Goal: Information Seeking & Learning: Learn about a topic

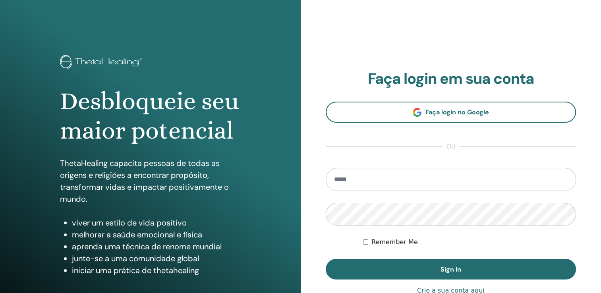
click at [471, 175] on input "email" at bounding box center [451, 179] width 251 height 23
type input "**********"
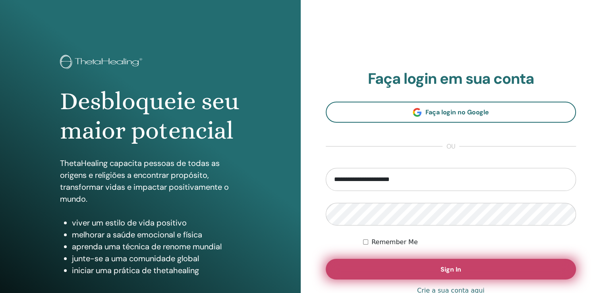
click at [413, 265] on button "Sign In" at bounding box center [451, 269] width 251 height 21
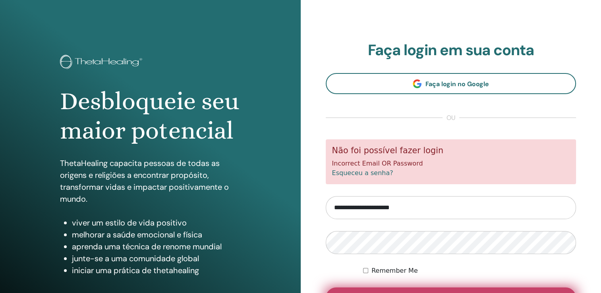
click at [422, 289] on button "Sign In" at bounding box center [451, 298] width 251 height 21
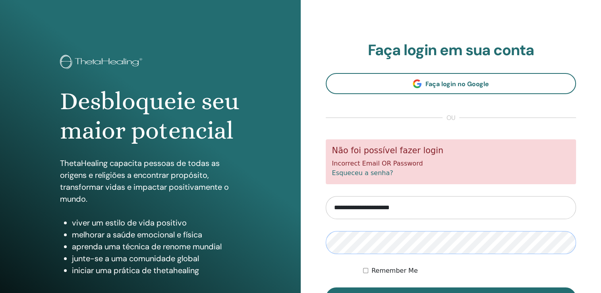
click at [326, 288] on button "Sign In" at bounding box center [451, 298] width 251 height 21
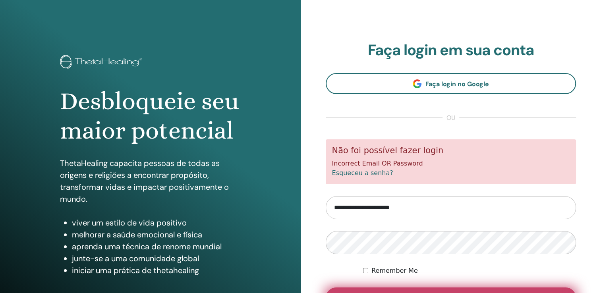
click at [365, 289] on button "Sign In" at bounding box center [451, 298] width 251 height 21
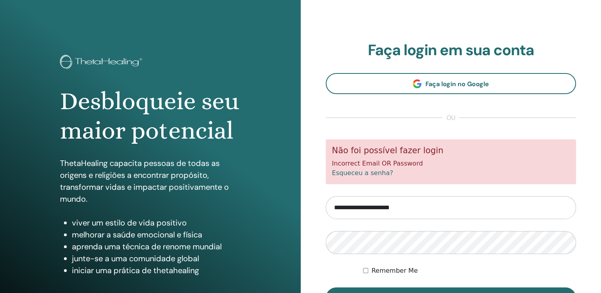
click at [348, 171] on link "Esqueceu a senha?" at bounding box center [362, 173] width 61 height 8
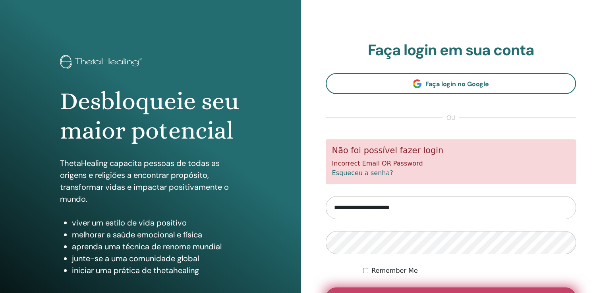
click at [365, 293] on button "Sign In" at bounding box center [451, 298] width 251 height 21
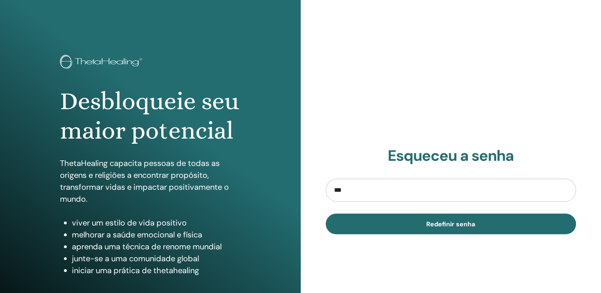
type input "**********"
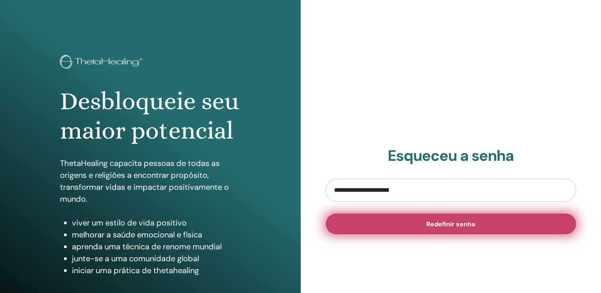
click at [358, 224] on button "Redefinir senha" at bounding box center [451, 224] width 251 height 21
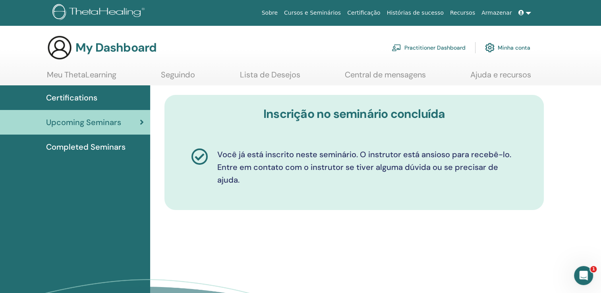
click at [105, 93] on div "Certifications" at bounding box center [75, 98] width 138 height 12
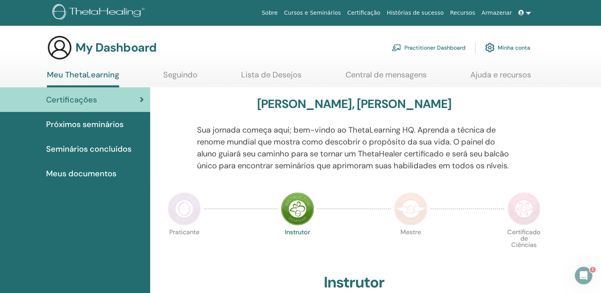
click at [169, 172] on div at bounding box center [175, 152] width 33 height 57
click at [103, 128] on span "Próximos seminários" at bounding box center [85, 124] width 78 height 12
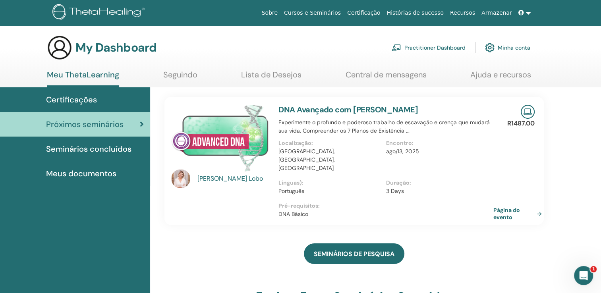
click at [100, 78] on link "Meu ThetaLearning" at bounding box center [83, 78] width 72 height 17
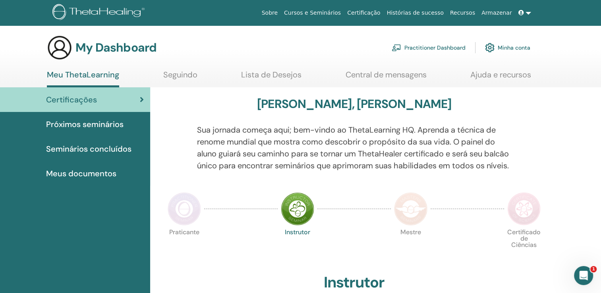
click at [107, 142] on link "Seminários concluídos" at bounding box center [75, 149] width 150 height 25
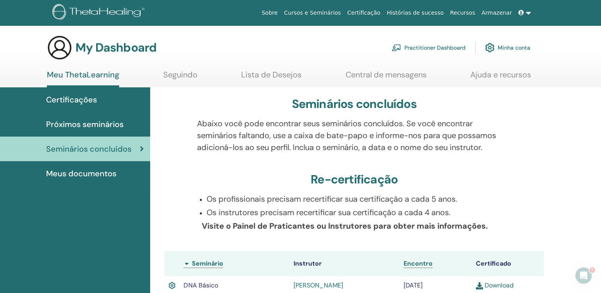
click at [113, 118] on span "Próximos seminários" at bounding box center [85, 124] width 78 height 12
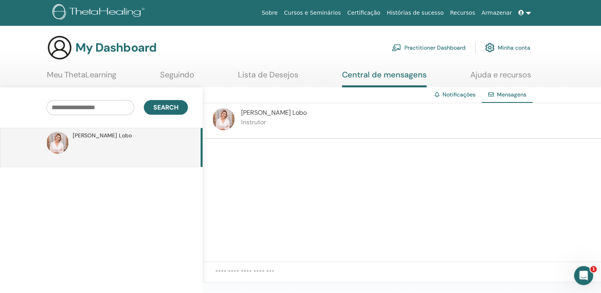
click at [177, 138] on div "[PERSON_NAME]" at bounding box center [129, 136] width 113 height 8
click at [184, 74] on link "Seguindo" at bounding box center [177, 78] width 34 height 16
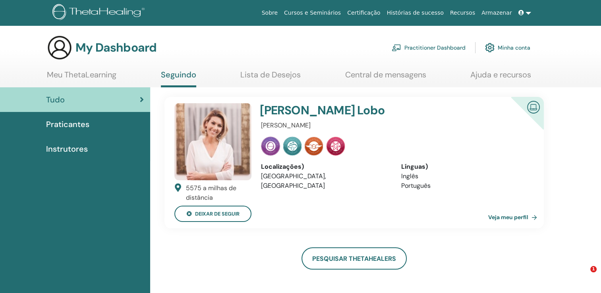
click at [107, 72] on link "Meu ThetaLearning" at bounding box center [82, 78] width 70 height 16
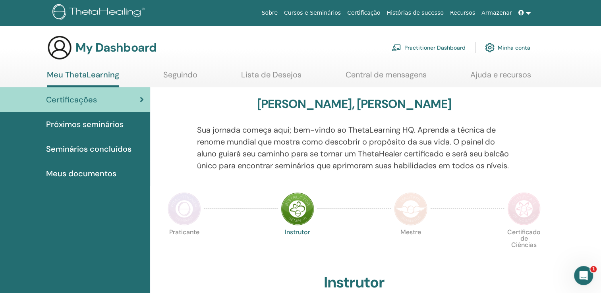
click at [92, 123] on span "Próximos seminários" at bounding box center [85, 124] width 78 height 12
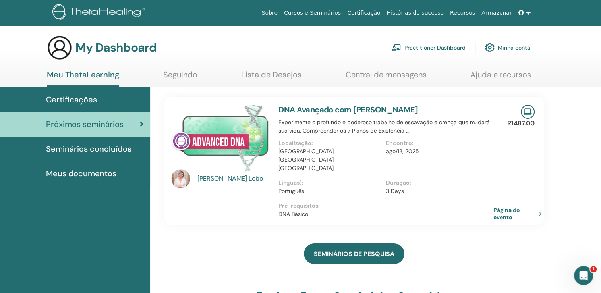
click at [526, 113] on img at bounding box center [528, 112] width 14 height 14
click at [512, 207] on link "Página do evento" at bounding box center [521, 214] width 52 height 14
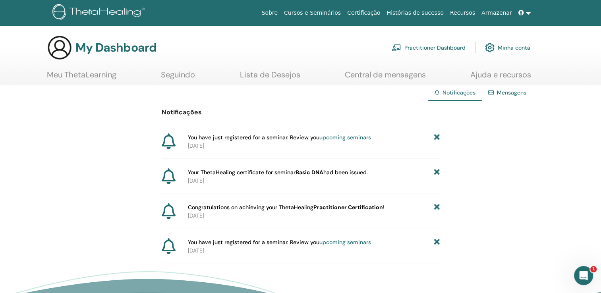
click at [288, 141] on span "You have just registered for a seminar. Review you upcoming seminars" at bounding box center [279, 138] width 183 height 8
click at [340, 137] on link "upcoming seminars" at bounding box center [346, 137] width 52 height 7
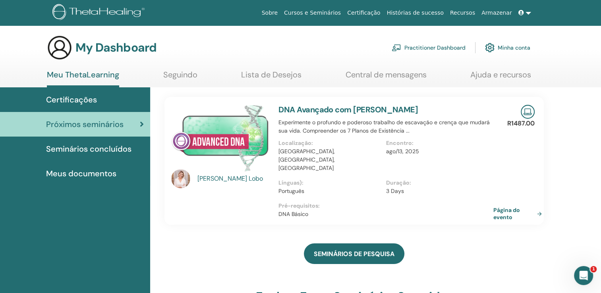
click at [420, 234] on div "SEMINÁRIOS DE PESQUISA" at bounding box center [355, 254] width 380 height 40
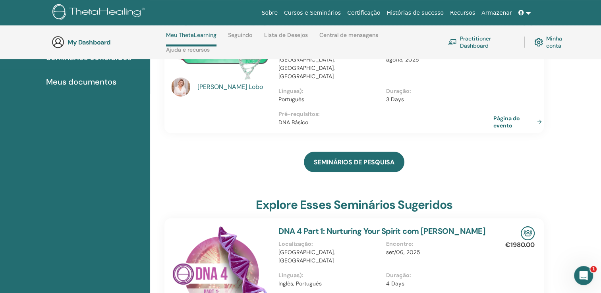
scroll to position [161, 0]
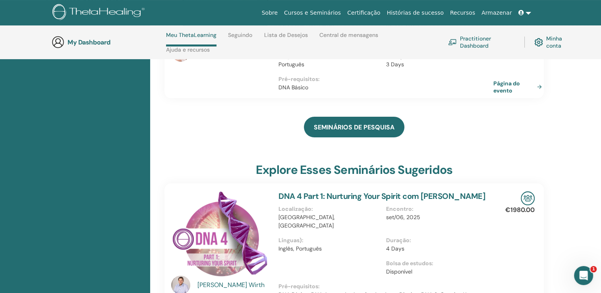
click at [438, 107] on div "SEMINÁRIOS DE PESQUISA" at bounding box center [355, 127] width 380 height 40
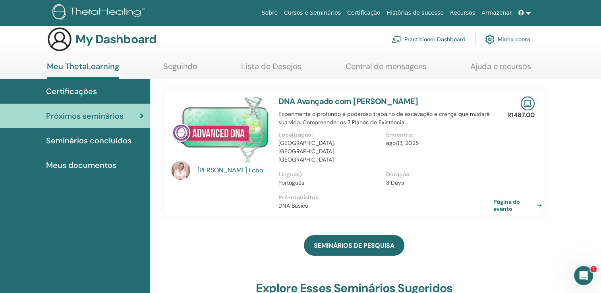
scroll to position [0, 0]
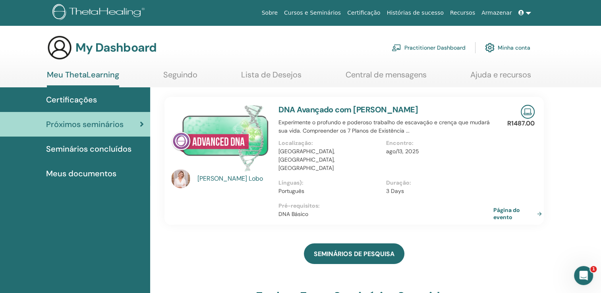
click at [211, 146] on img at bounding box center [220, 138] width 98 height 67
click at [526, 112] on img at bounding box center [528, 112] width 14 height 14
